Goal: Navigation & Orientation: Find specific page/section

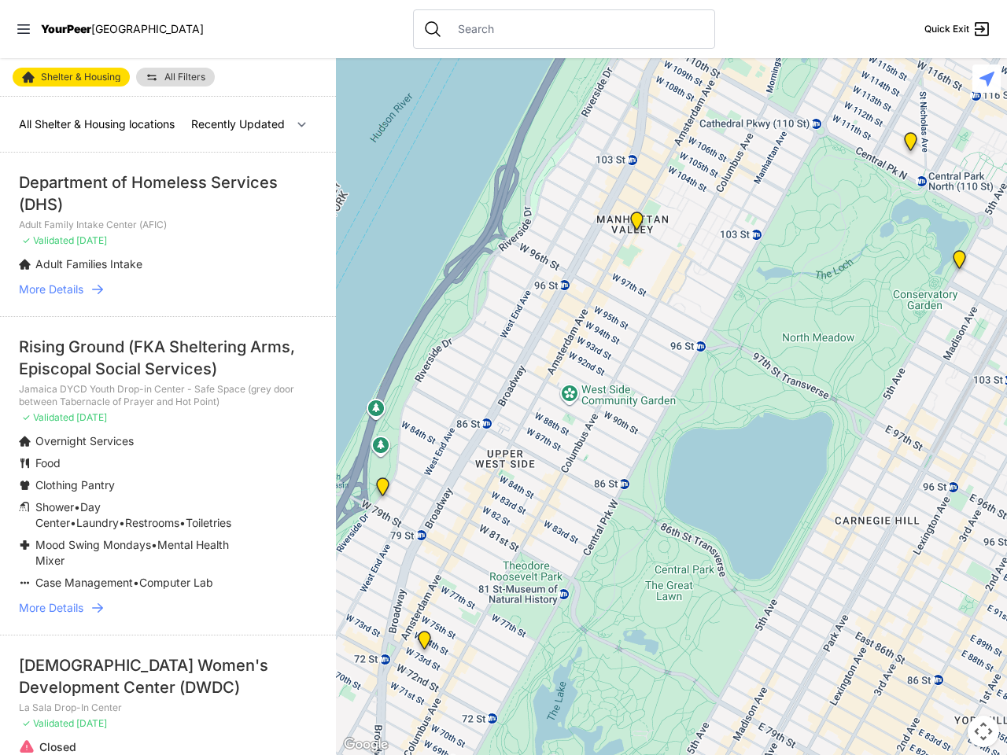
click at [24, 29] on icon at bounding box center [23, 28] width 13 height 9
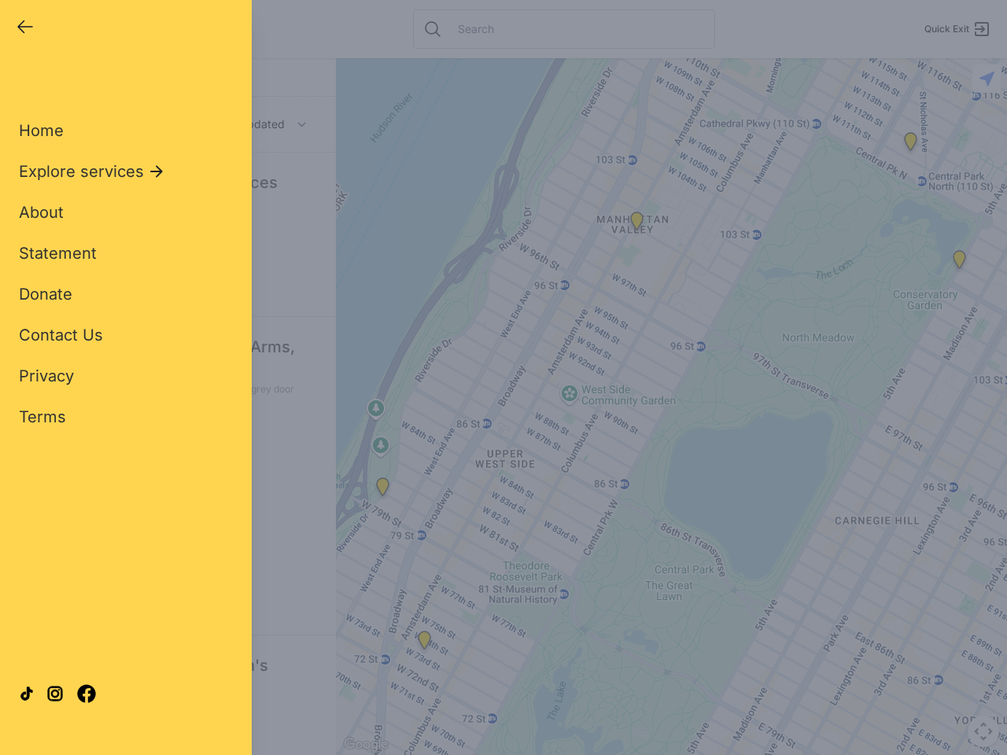
click at [671, 407] on div "Close panel YourPeer [GEOGRAPHIC_DATA] Quick Exit Single Adult Families Soup Ki…" at bounding box center [503, 377] width 1007 height 755
click at [382, 490] on div "Close panel YourPeer [GEOGRAPHIC_DATA] Quick Exit Single Adult Families Soup Ki…" at bounding box center [503, 377] width 1007 height 755
click at [424, 644] on div "Close panel YourPeer [GEOGRAPHIC_DATA] Quick Exit Single Adult Families Soup Ki…" at bounding box center [503, 377] width 1007 height 755
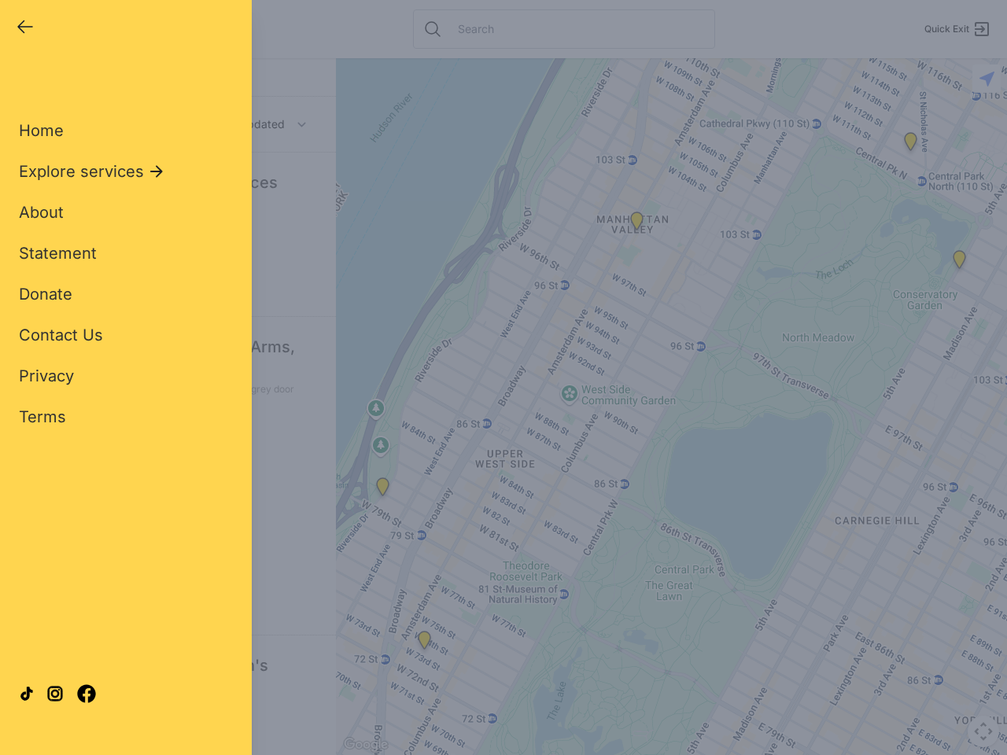
click at [637, 224] on div "Close panel YourPeer [GEOGRAPHIC_DATA] Quick Exit Single Adult Families Soup Ki…" at bounding box center [503, 377] width 1007 height 755
click at [959, 263] on div "Close panel YourPeer [GEOGRAPHIC_DATA] Quick Exit Single Adult Families Soup Ki…" at bounding box center [503, 377] width 1007 height 755
click at [910, 145] on div "Close panel YourPeer [GEOGRAPHIC_DATA] Quick Exit Single Adult Families Soup Ki…" at bounding box center [503, 377] width 1007 height 755
click at [983, 732] on div "Close panel YourPeer [GEOGRAPHIC_DATA] Quick Exit Single Adult Families Soup Ki…" at bounding box center [503, 377] width 1007 height 755
